Goal: Transaction & Acquisition: Purchase product/service

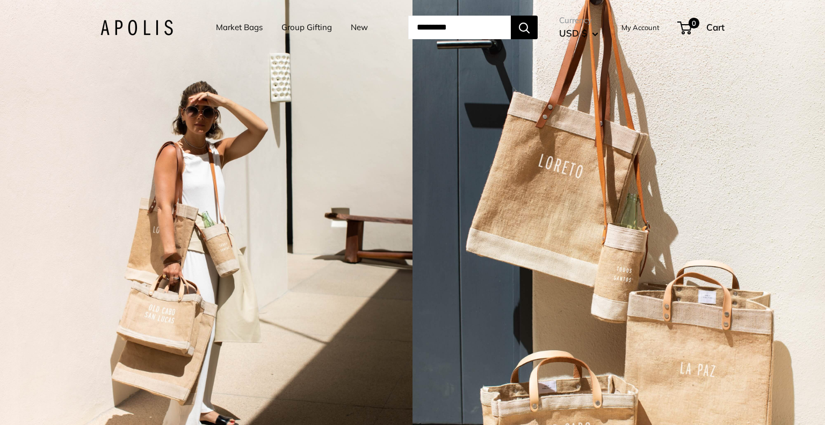
click at [235, 26] on link "Market Bags" at bounding box center [239, 27] width 47 height 15
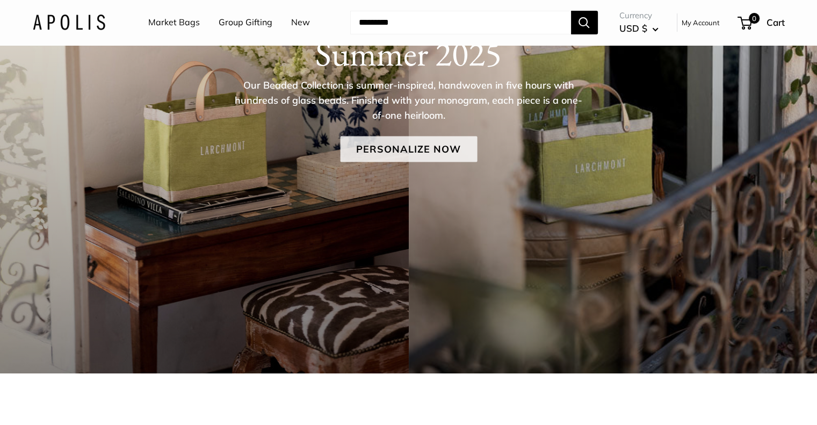
click at [413, 147] on link "Personalize Now" at bounding box center [408, 149] width 137 height 26
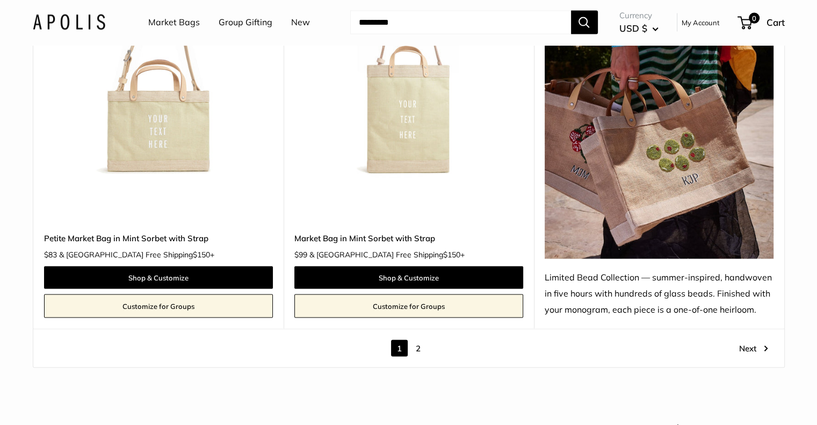
scroll to position [6237, 0]
click at [685, 182] on img at bounding box center [658, 106] width 229 height 305
click at [417, 347] on link "2" at bounding box center [418, 348] width 17 height 17
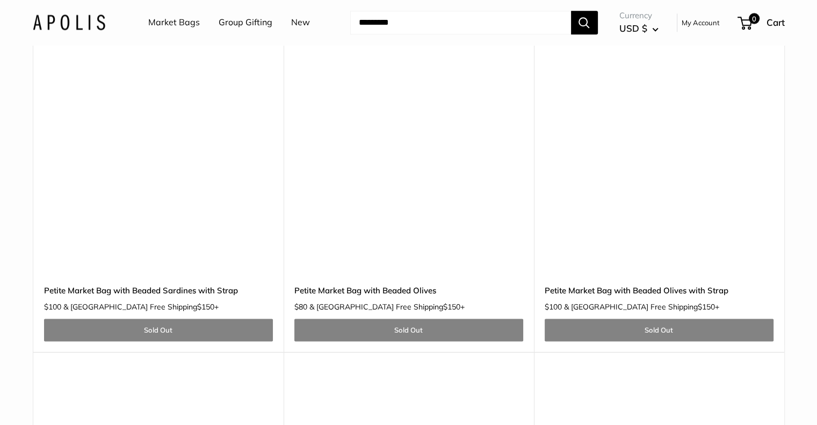
scroll to position [1428, 0]
